Goal: Ask a question

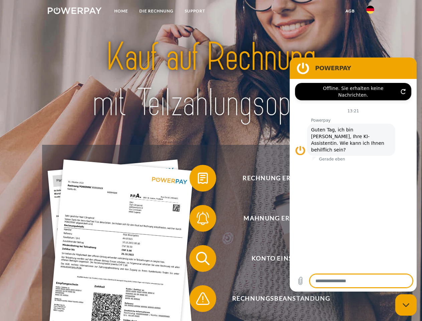
click at [74, 12] on img at bounding box center [75, 10] width 54 height 7
click at [370, 12] on img at bounding box center [370, 10] width 8 height 8
click at [350, 11] on link "agb" at bounding box center [350, 11] width 21 height 12
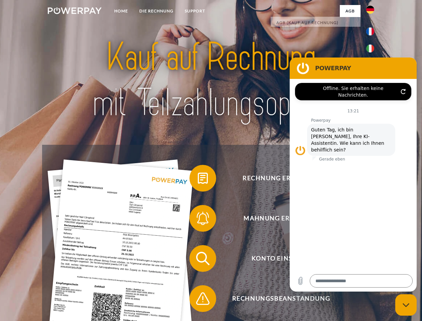
click at [198, 179] on span at bounding box center [192, 177] width 33 height 33
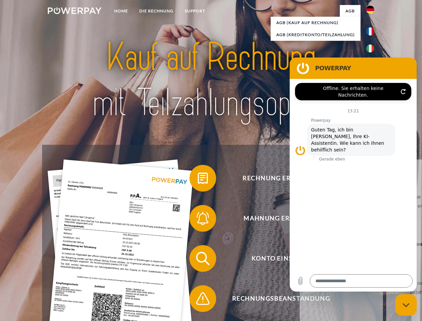
click at [198, 219] on span at bounding box center [192, 217] width 33 height 33
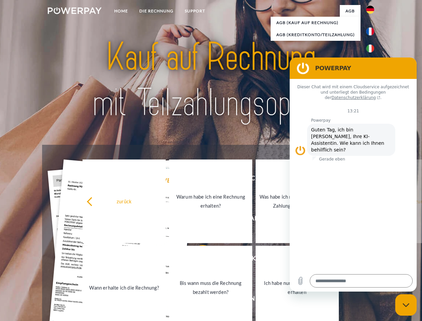
click at [198, 259] on link "Bis wann muss die Rechnung bezahlt werden?" at bounding box center [210, 286] width 83 height 83
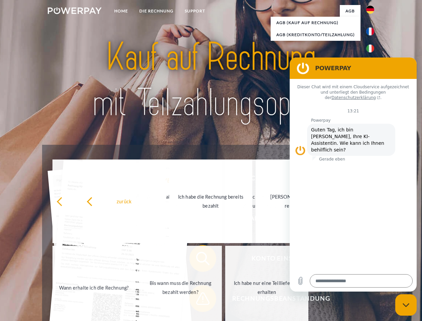
click at [198, 300] on span at bounding box center [192, 297] width 33 height 33
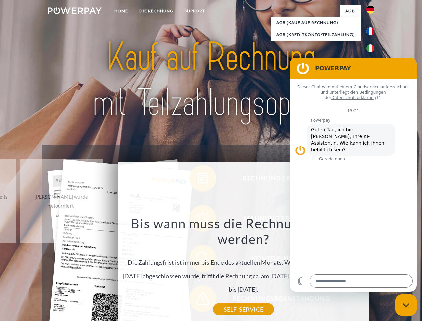
click at [406, 305] on icon "Messaging-Fenster schließen" at bounding box center [405, 305] width 7 height 4
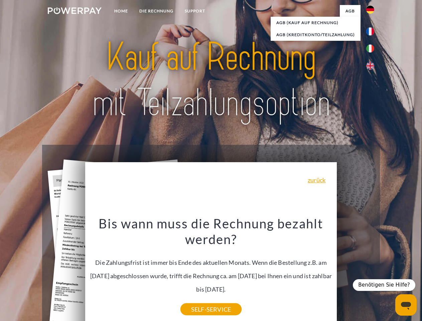
type textarea "*"
